Goal: Task Accomplishment & Management: Use online tool/utility

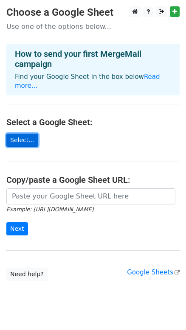
click at [19, 133] on link "Select..." at bounding box center [22, 139] width 32 height 13
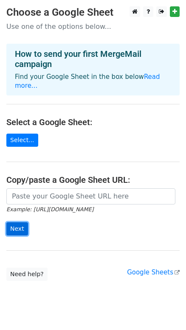
click at [17, 224] on input "Next" at bounding box center [17, 228] width 22 height 13
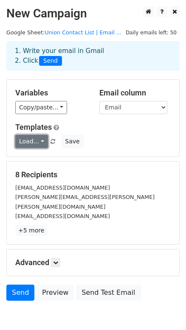
click at [23, 145] on link "Load..." at bounding box center [31, 141] width 33 height 13
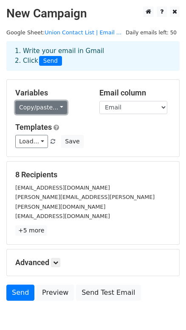
click at [53, 111] on link "Copy/paste..." at bounding box center [41, 107] width 52 height 13
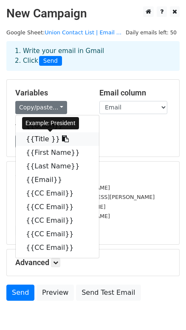
click at [47, 137] on link "{{Title }}" at bounding box center [57, 139] width 83 height 14
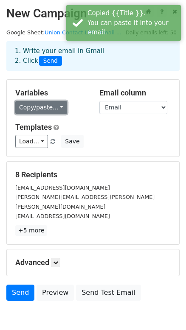
click at [54, 112] on link "Copy/paste..." at bounding box center [41, 107] width 52 height 13
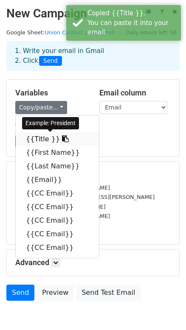
click at [44, 139] on link "{{Title }}" at bounding box center [57, 139] width 83 height 14
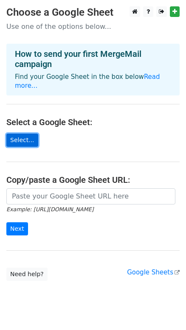
click at [25, 133] on link "Select..." at bounding box center [22, 139] width 32 height 13
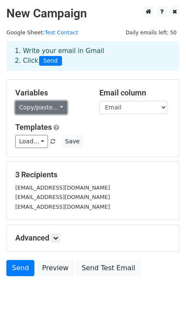
click at [45, 107] on link "Copy/paste..." at bounding box center [41, 107] width 52 height 13
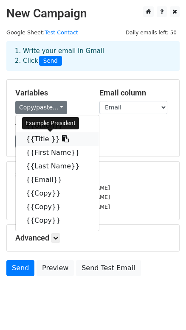
click at [42, 136] on link "{{Title }}" at bounding box center [57, 139] width 83 height 14
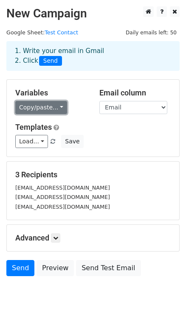
click at [53, 104] on link "Copy/paste..." at bounding box center [41, 107] width 52 height 13
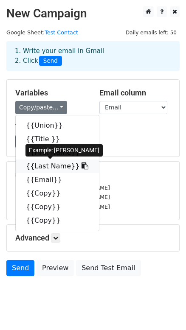
click at [53, 167] on link "{{Last Name}}" at bounding box center [57, 166] width 83 height 14
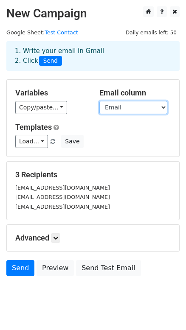
click at [159, 110] on select "Union Title First Name Last Name Email Copy Copy Copy" at bounding box center [133, 107] width 68 height 13
click at [153, 108] on select "Union Title First Name Last Name Email Copy Copy Copy" at bounding box center [133, 107] width 68 height 13
click at [99, 101] on select "Union Title First Name Last Name Email Copy Copy Copy" at bounding box center [133, 107] width 68 height 13
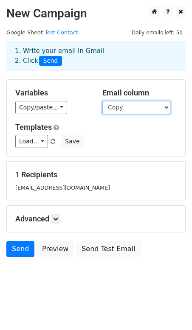
click at [139, 113] on select "Union Title First Name Last Name Email Copy Copy Copy" at bounding box center [136, 107] width 68 height 13
click at [102, 101] on select "Union Title First Name Last Name Email Copy Copy Copy" at bounding box center [136, 107] width 68 height 13
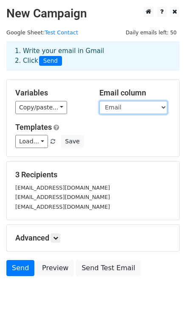
click at [118, 105] on select "Union Title First Name Last Name Email Copy Copy Copy" at bounding box center [133, 107] width 68 height 13
click at [99, 101] on select "Union Title First Name Last Name Email Copy Copy Copy" at bounding box center [133, 107] width 68 height 13
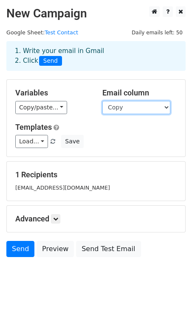
click at [144, 107] on select "Union Title First Name Last Name Email Copy Copy Copy" at bounding box center [136, 107] width 68 height 13
select select "Email"
click at [102, 101] on select "Union Title First Name Last Name Email Copy Copy Copy" at bounding box center [136, 107] width 68 height 13
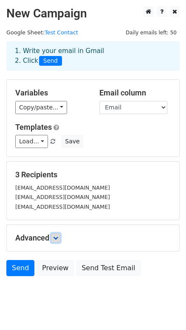
click at [57, 239] on icon at bounding box center [55, 237] width 5 height 5
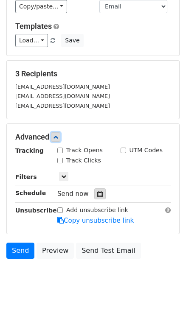
scroll to position [24, 0]
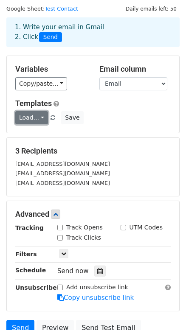
click at [40, 118] on link "Load..." at bounding box center [31, 117] width 33 height 13
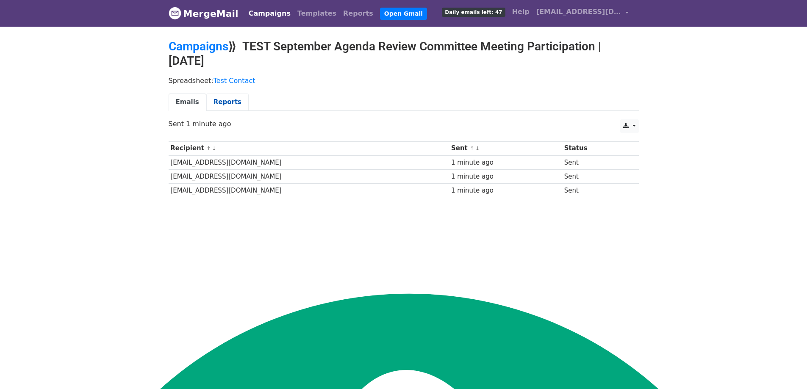
click at [211, 102] on link "Reports" at bounding box center [227, 102] width 42 height 17
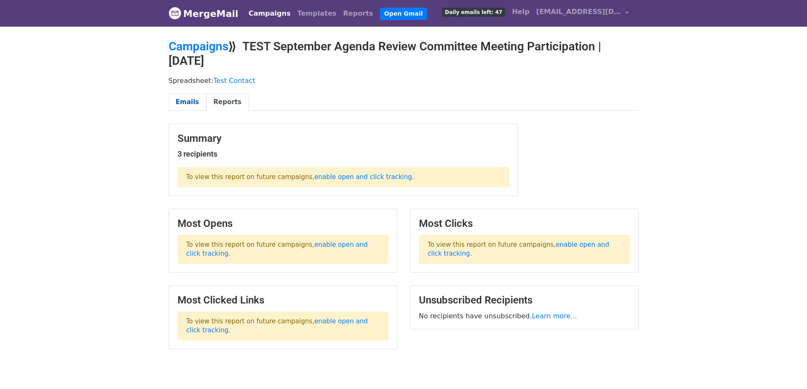
click at [178, 108] on link "Emails" at bounding box center [188, 102] width 38 height 17
